Goal: Task Accomplishment & Management: Manage account settings

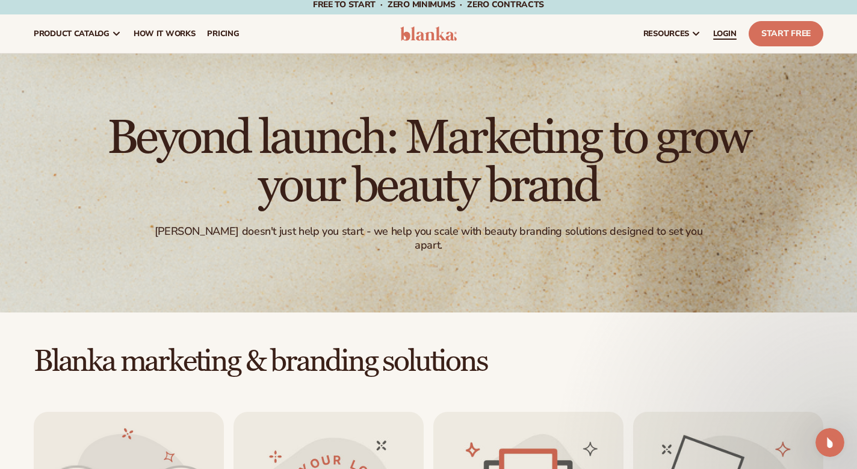
click at [730, 37] on span "LOGIN" at bounding box center [724, 34] width 23 height 10
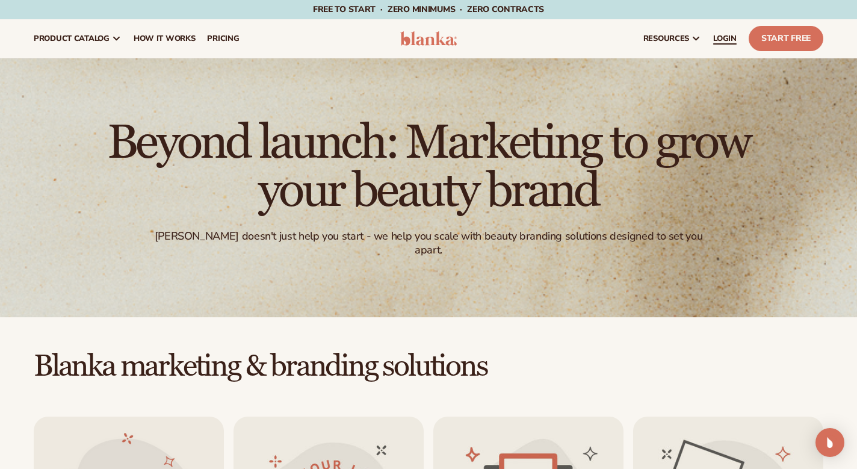
click at [729, 31] on link "LOGIN" at bounding box center [724, 38] width 35 height 39
